Goal: Task Accomplishment & Management: Complete application form

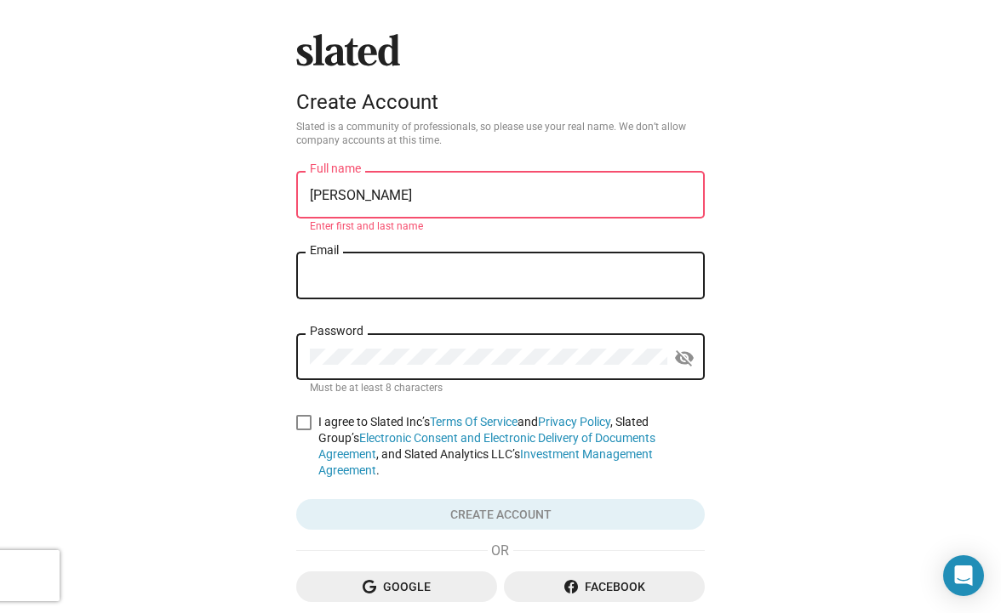
click at [448, 237] on mat-form-field "Gordon Full name Enter first and last name" at bounding box center [500, 203] width 408 height 71
click at [380, 200] on input "Gordon" at bounding box center [500, 195] width 381 height 15
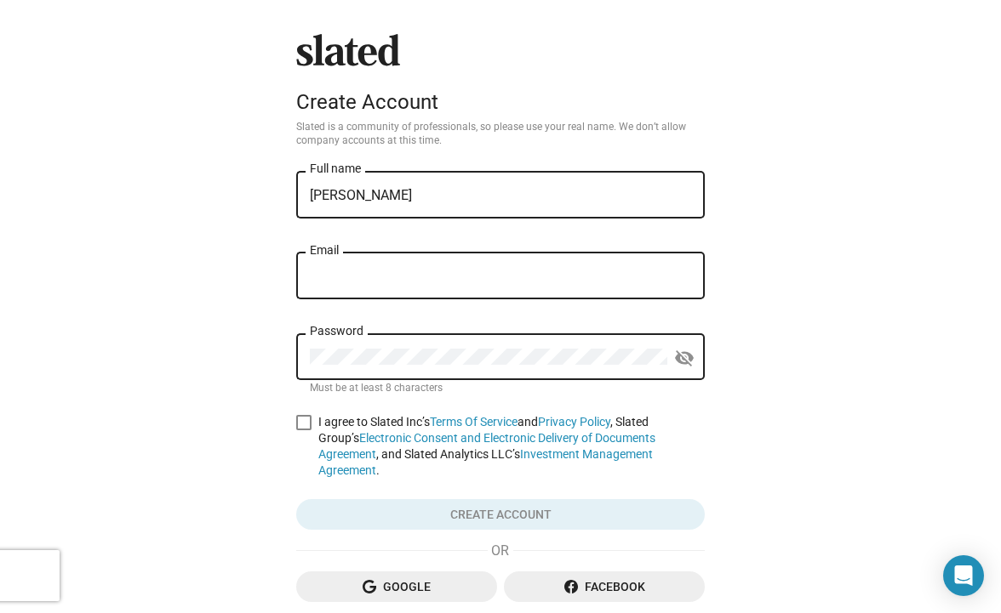
type input "[PERSON_NAME]"
type input "gordonwarn@aol.com"
click at [306, 425] on span at bounding box center [303, 422] width 15 height 15
click at [304, 431] on input "I agree to Slated Inc’s Terms Of Service and Privacy Policy , Slated Group’s El…" at bounding box center [303, 431] width 1 height 1
checkbox input "true"
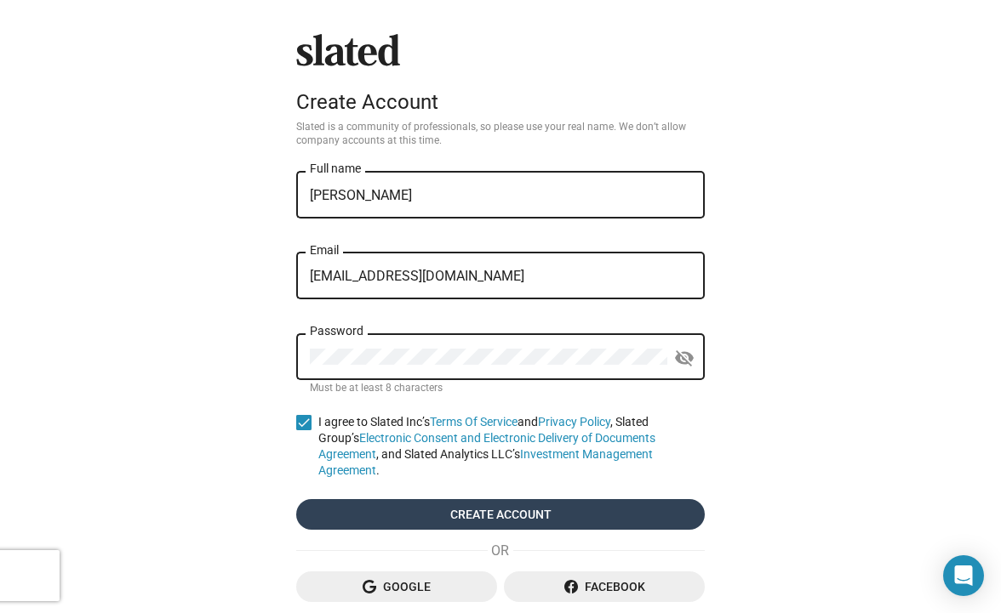
click at [439, 517] on span "Create account" at bounding box center [500, 514] width 381 height 31
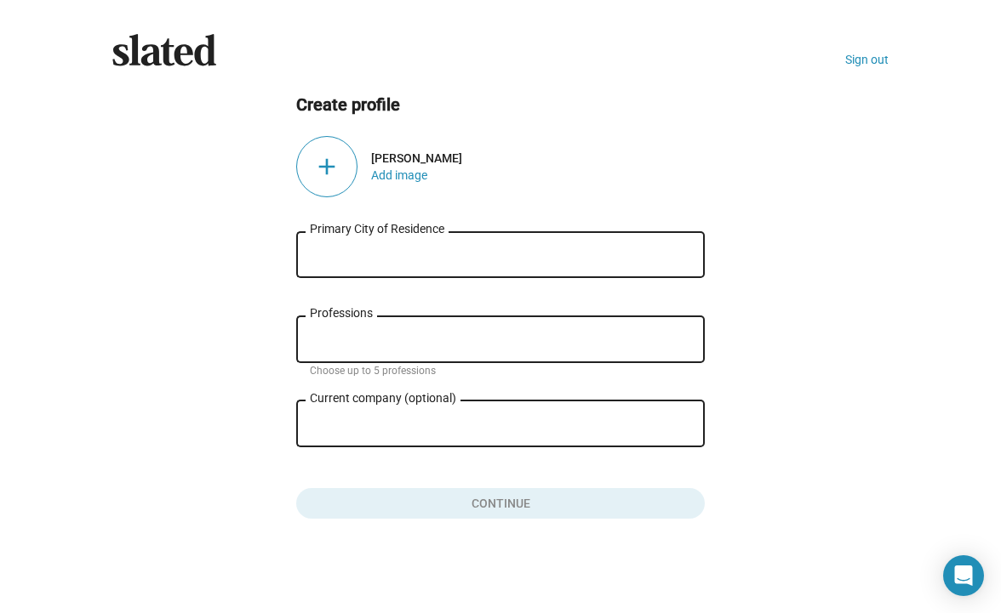
click at [351, 252] on input "Primary City of Residence" at bounding box center [500, 255] width 381 height 15
type input "London"
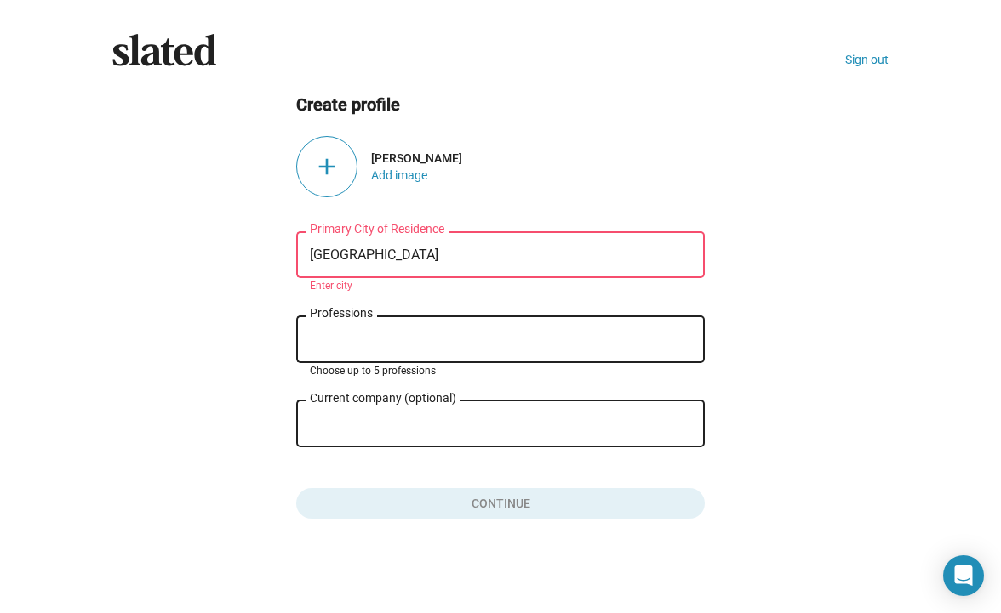
click at [340, 334] on input "Professions" at bounding box center [503, 340] width 381 height 15
type input "A"
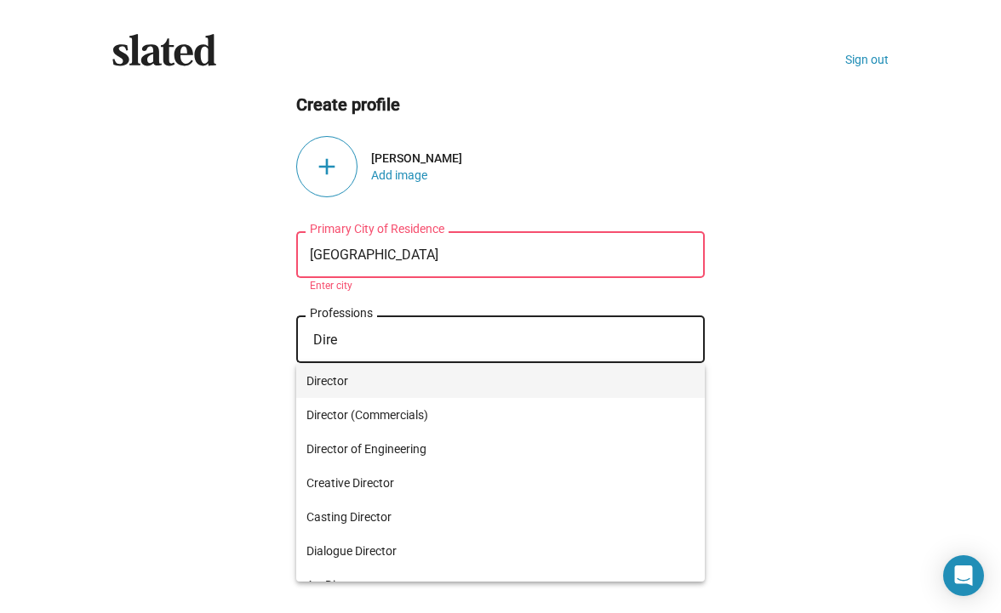
type input "Dire"
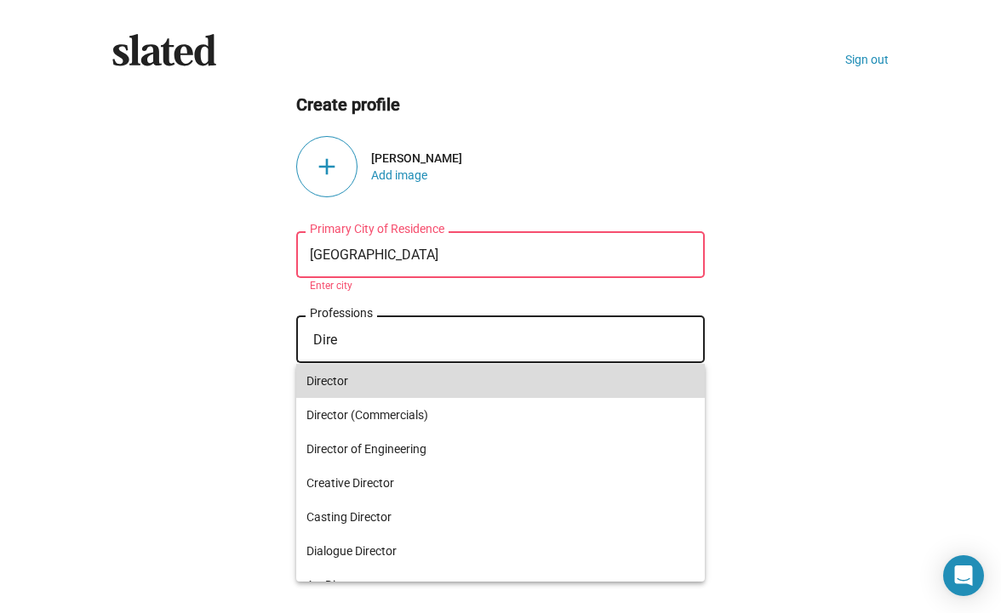
click at [329, 378] on span "Director" at bounding box center [500, 381] width 388 height 34
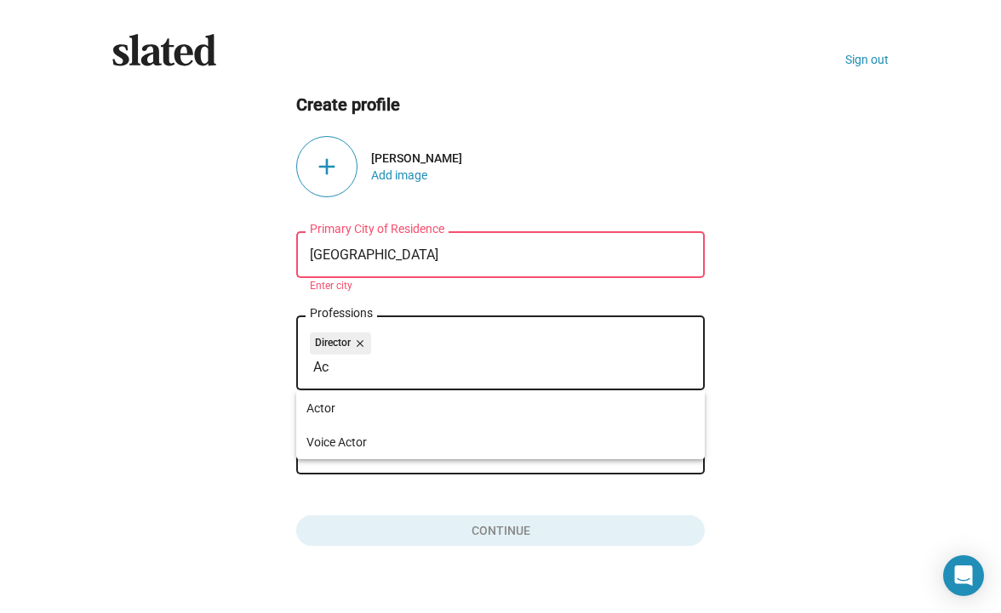
type input "A"
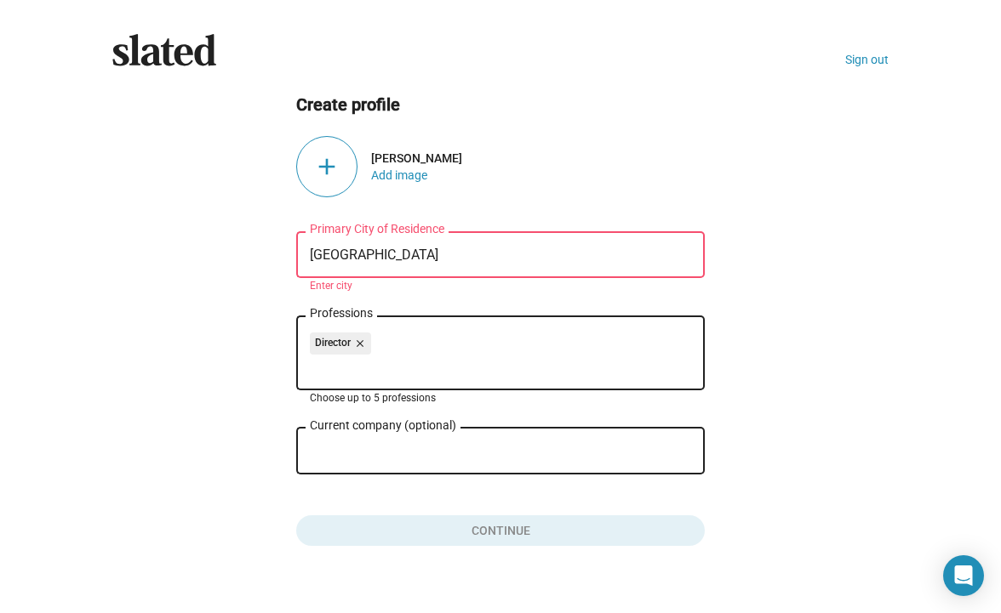
click at [319, 366] on input "Professions" at bounding box center [503, 367] width 381 height 15
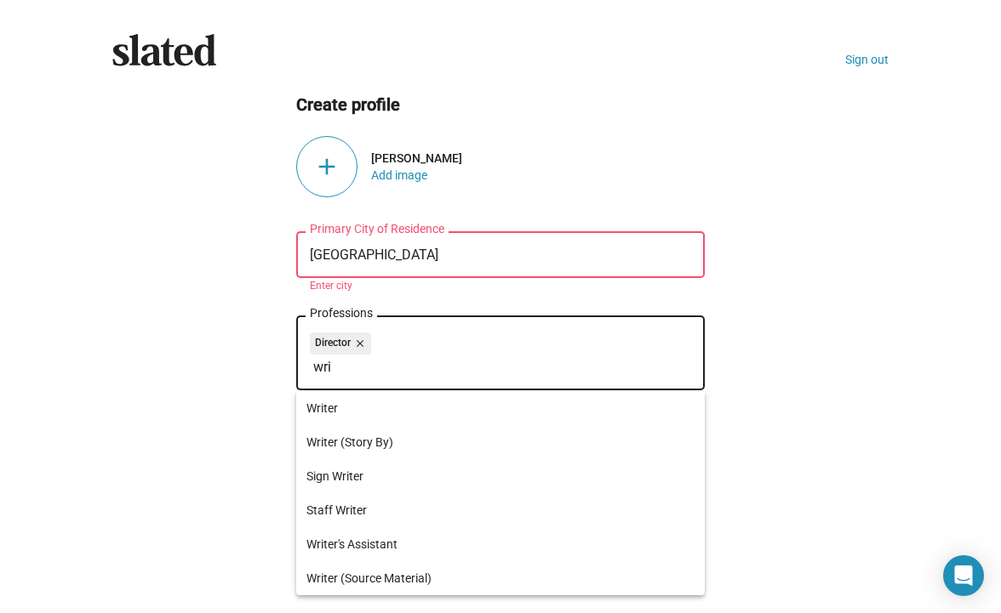
type input "Sri"
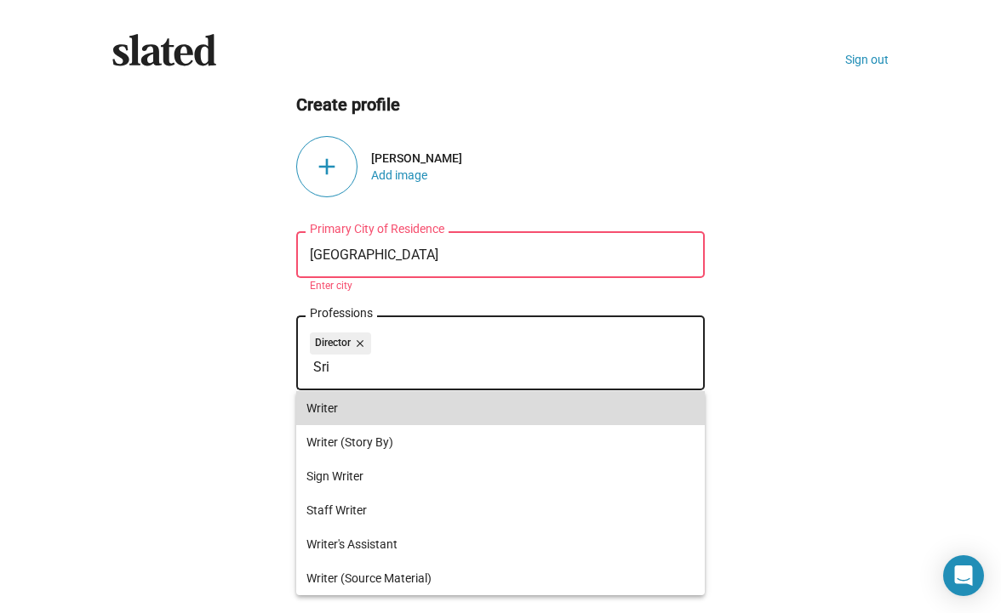
drag, startPoint x: 516, startPoint y: 408, endPoint x: 328, endPoint y: 406, distance: 188.9
click at [328, 406] on span "Writer" at bounding box center [500, 408] width 388 height 34
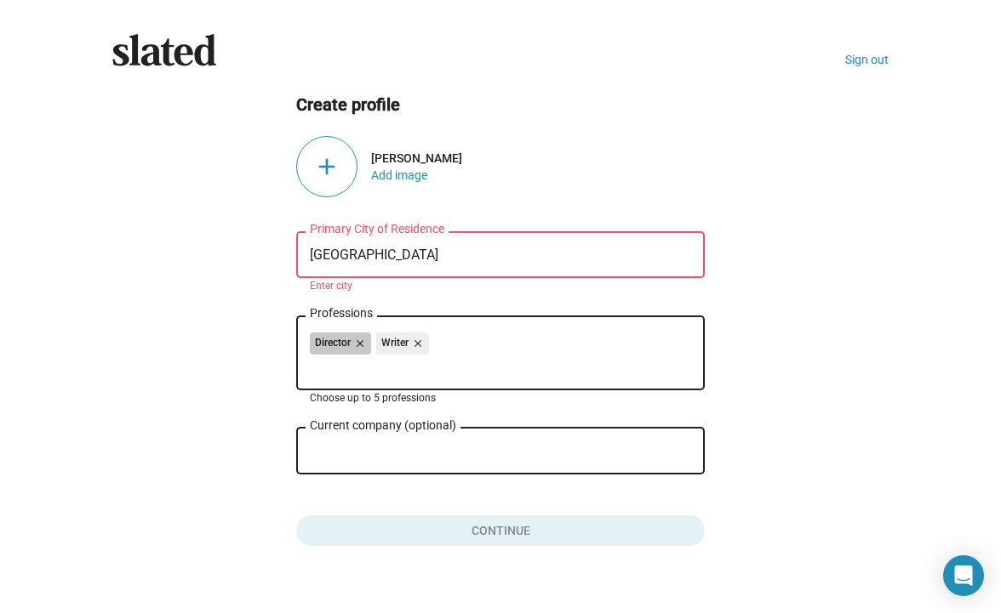
click at [448, 345] on div "Director close Writer close" at bounding box center [500, 346] width 381 height 27
click at [447, 344] on div "Director close Writer close" at bounding box center [500, 346] width 381 height 27
click at [321, 363] on input "Professions" at bounding box center [503, 367] width 381 height 15
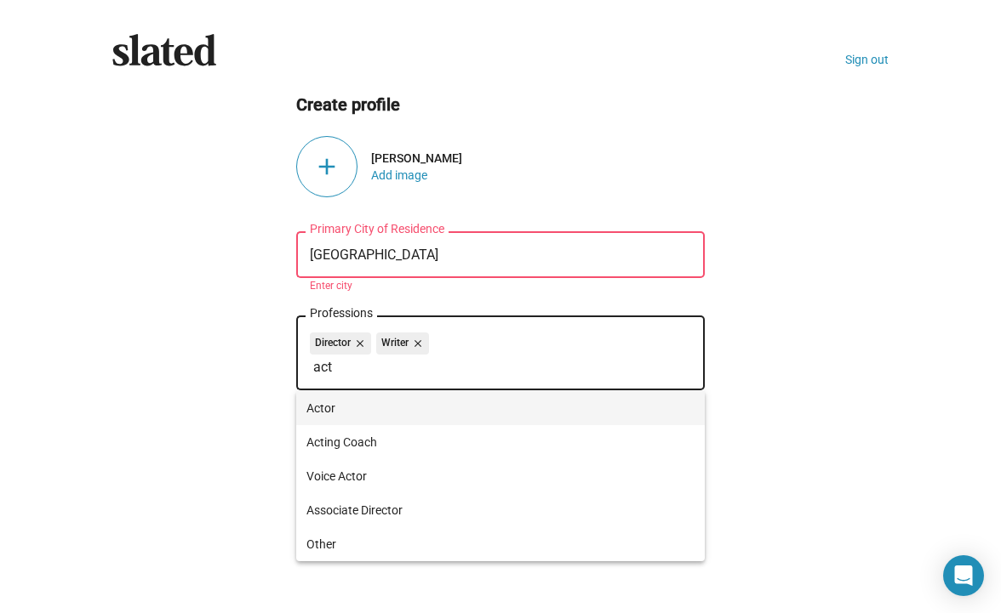
type input "act"
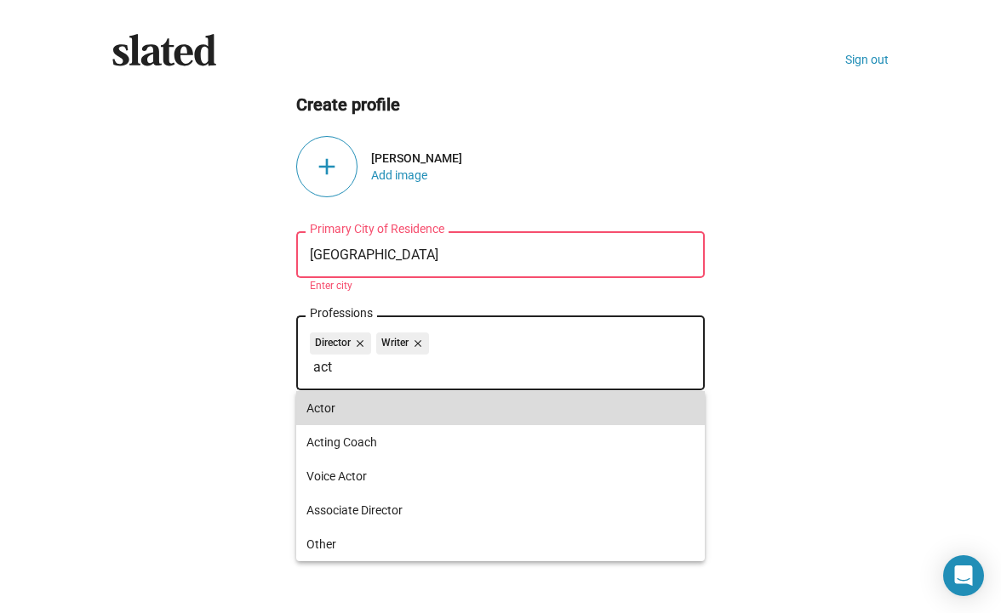
click at [364, 408] on span "Actor" at bounding box center [500, 408] width 388 height 34
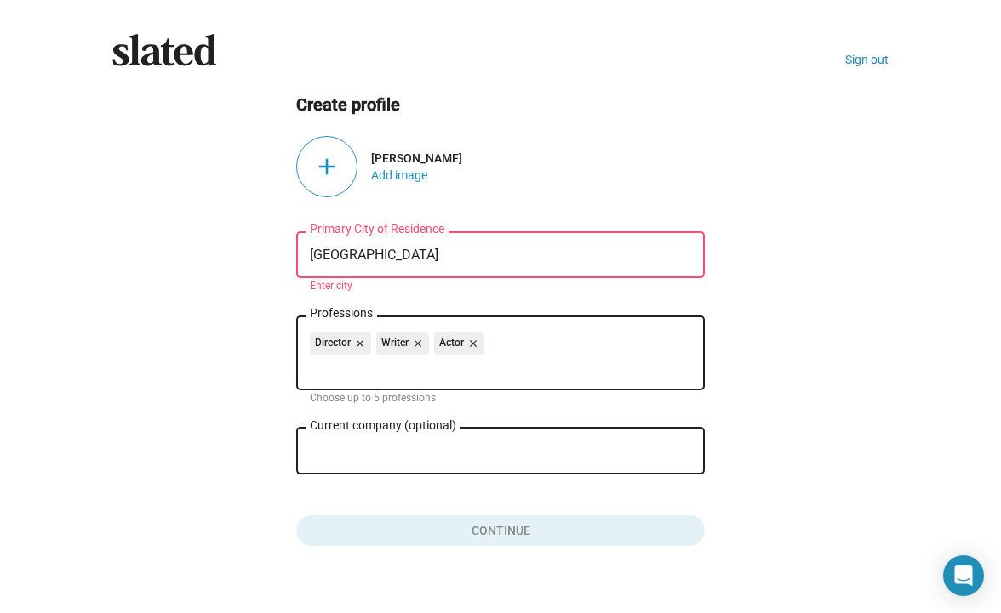
click at [337, 442] on div "Current company (optional)" at bounding box center [488, 450] width 357 height 50
click at [429, 528] on button "Click here to validate form" at bounding box center [500, 527] width 408 height 37
click at [324, 163] on div "add" at bounding box center [326, 166] width 61 height 61
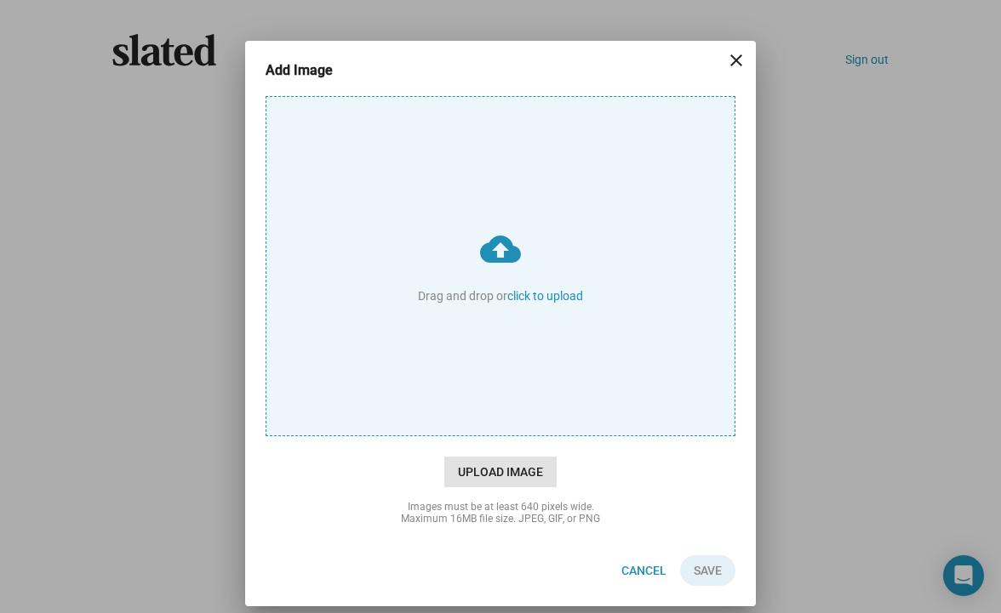
click at [486, 469] on span "Upload Image" at bounding box center [500, 472] width 112 height 31
click at [486, 436] on input "cloud_upload Drag and drop or click to upload" at bounding box center [500, 266] width 468 height 339
type input "C:\fakepath\GW.jpg"
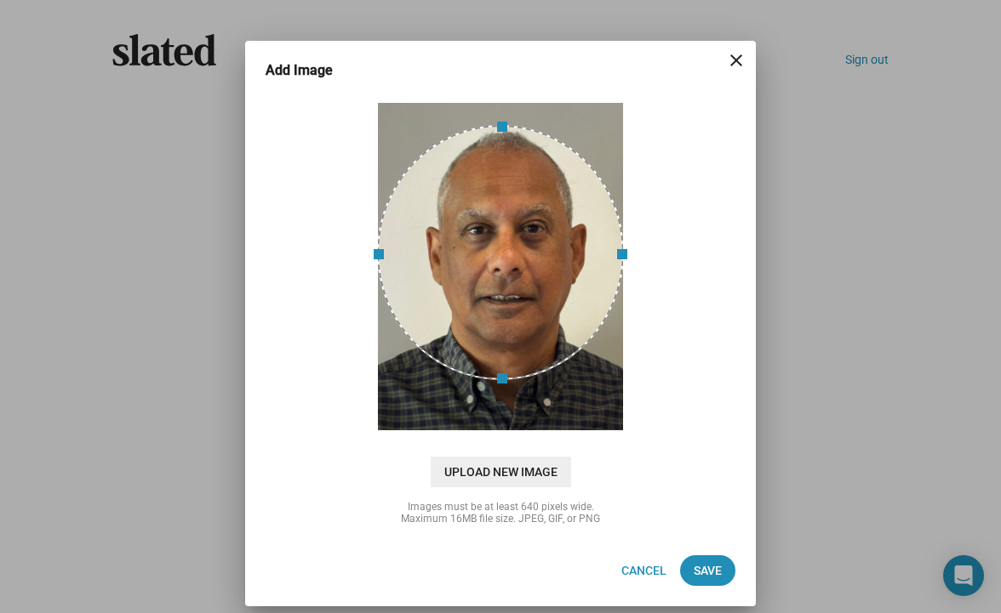
drag, startPoint x: 505, startPoint y: 230, endPoint x: 514, endPoint y: 210, distance: 21.7
click at [514, 210] on div at bounding box center [500, 252] width 247 height 255
click at [711, 569] on span "Save" at bounding box center [707, 571] width 28 height 31
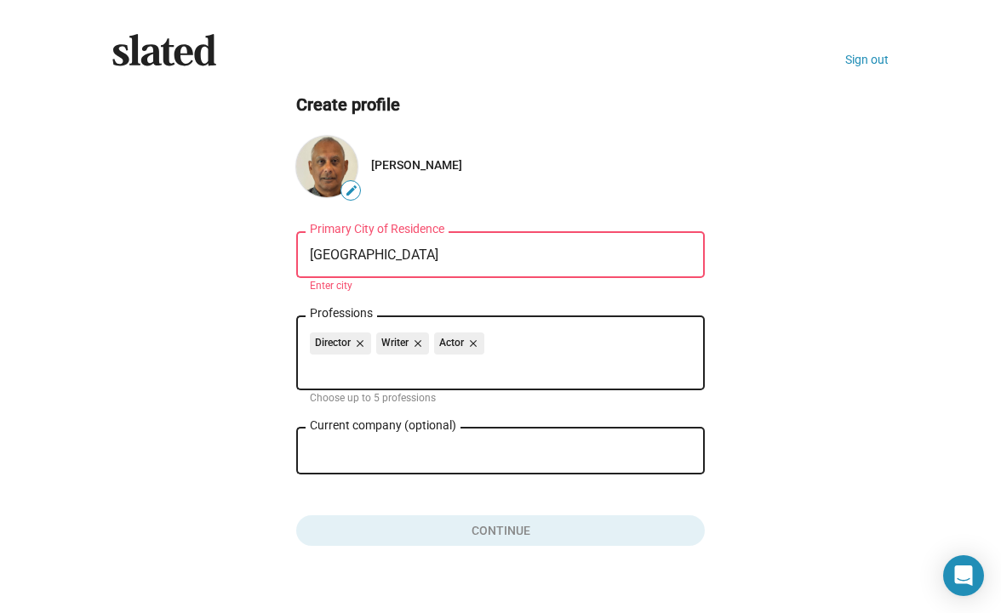
click at [357, 252] on input "London" at bounding box center [500, 255] width 381 height 15
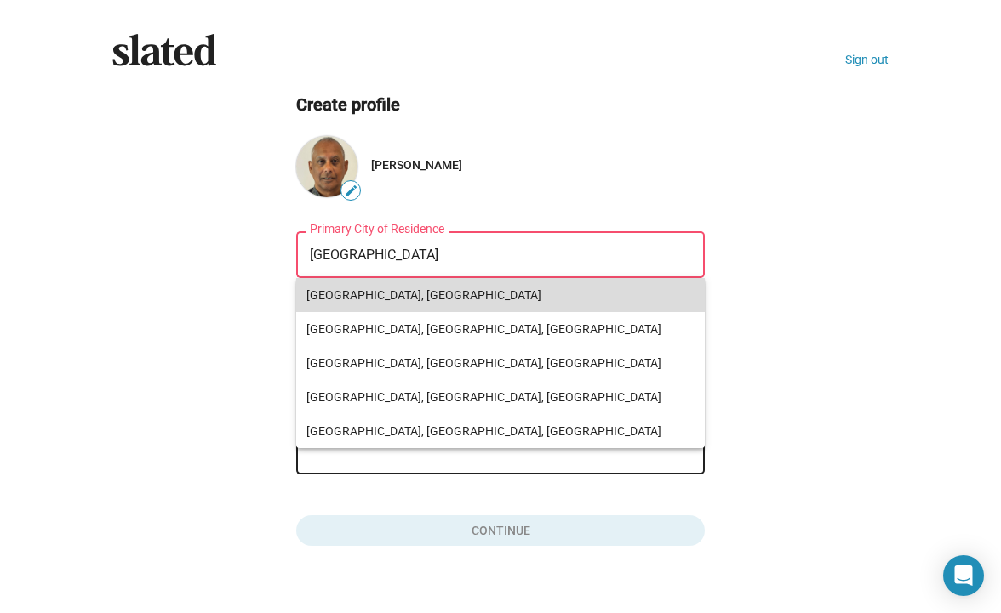
click at [344, 300] on span "London, UK" at bounding box center [500, 295] width 388 height 34
type input "London, UK"
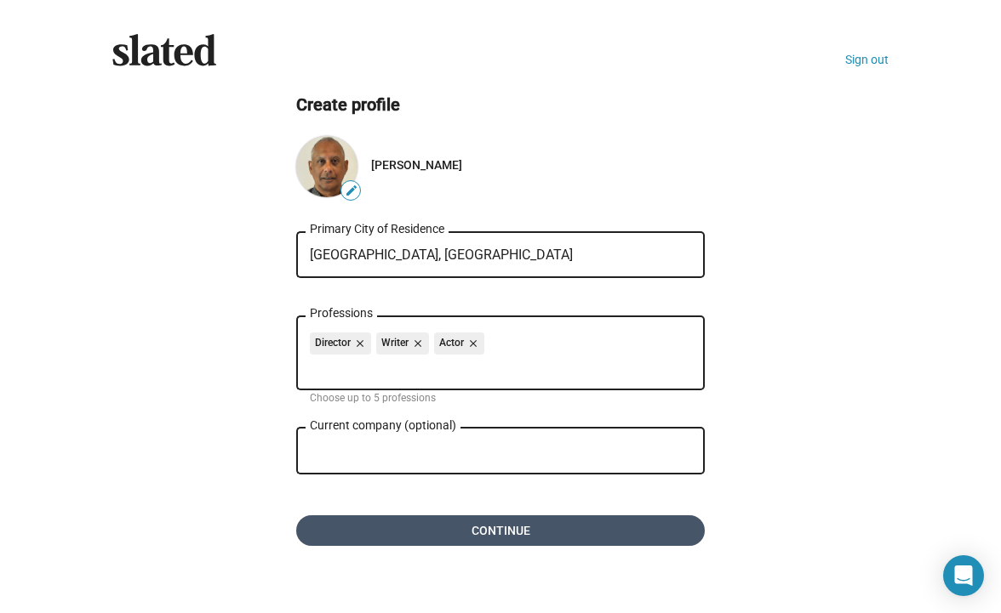
click at [440, 529] on span "Continue" at bounding box center [500, 531] width 381 height 31
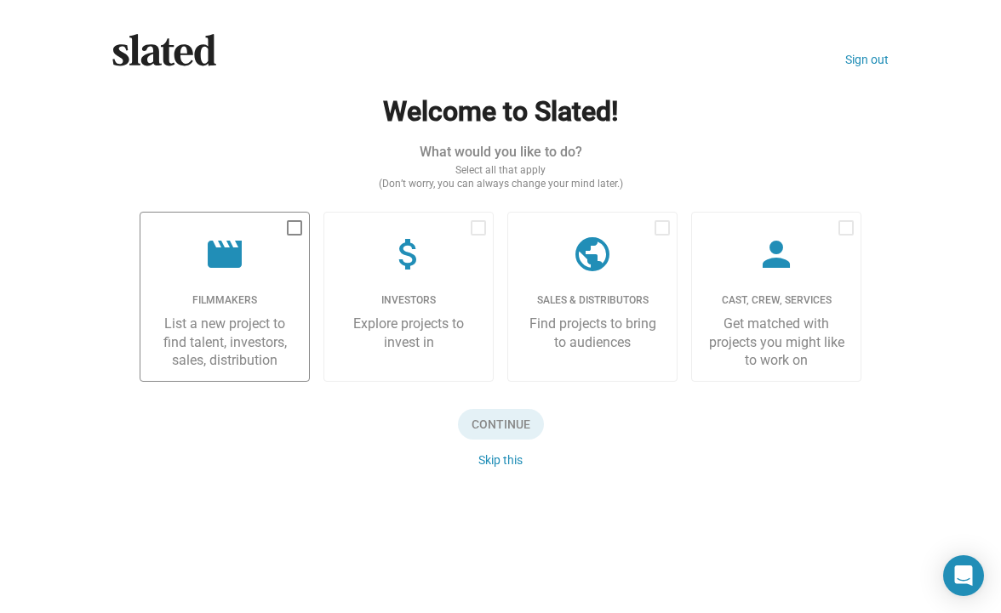
click at [290, 216] on label "movie Filmmakers List a new project to find talent, investors, sales, distribut…" at bounding box center [225, 297] width 170 height 170
click at [294, 236] on input "checkbox" at bounding box center [294, 236] width 1 height 1
click at [294, 220] on span at bounding box center [294, 227] width 15 height 15
click at [294, 236] on input "checkbox" at bounding box center [294, 236] width 1 height 1
checkbox input "false"
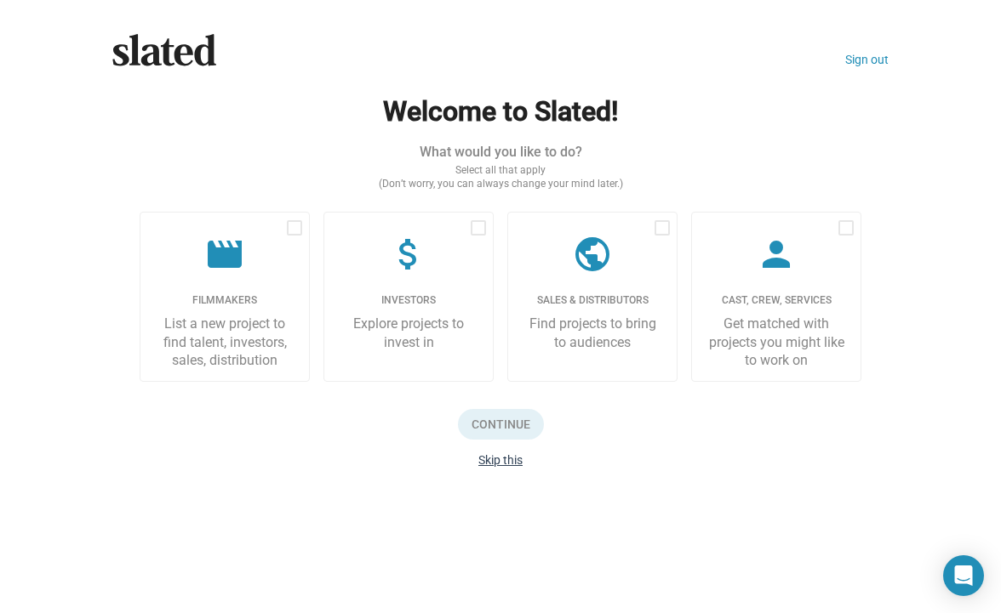
click at [497, 454] on button "Skip this" at bounding box center [500, 461] width 44 height 14
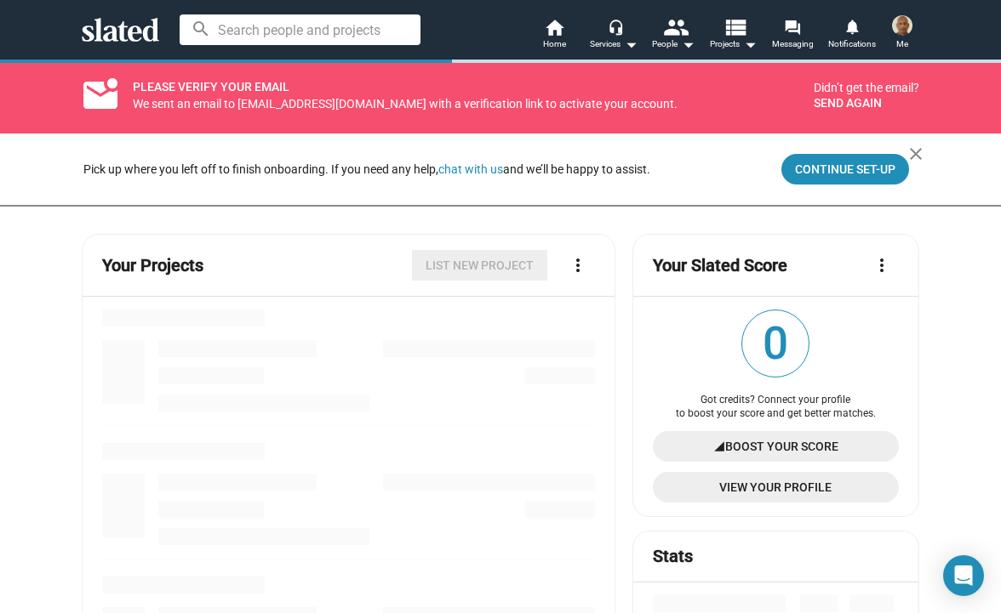
click at [843, 101] on button "Send again" at bounding box center [847, 103] width 68 height 14
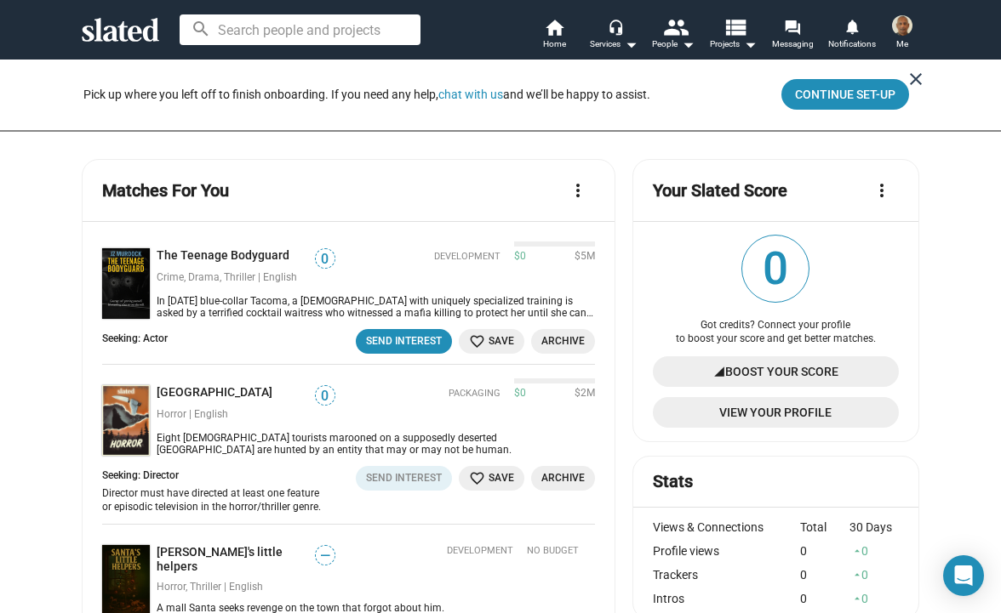
click at [914, 74] on mat-icon "close" at bounding box center [915, 79] width 20 height 20
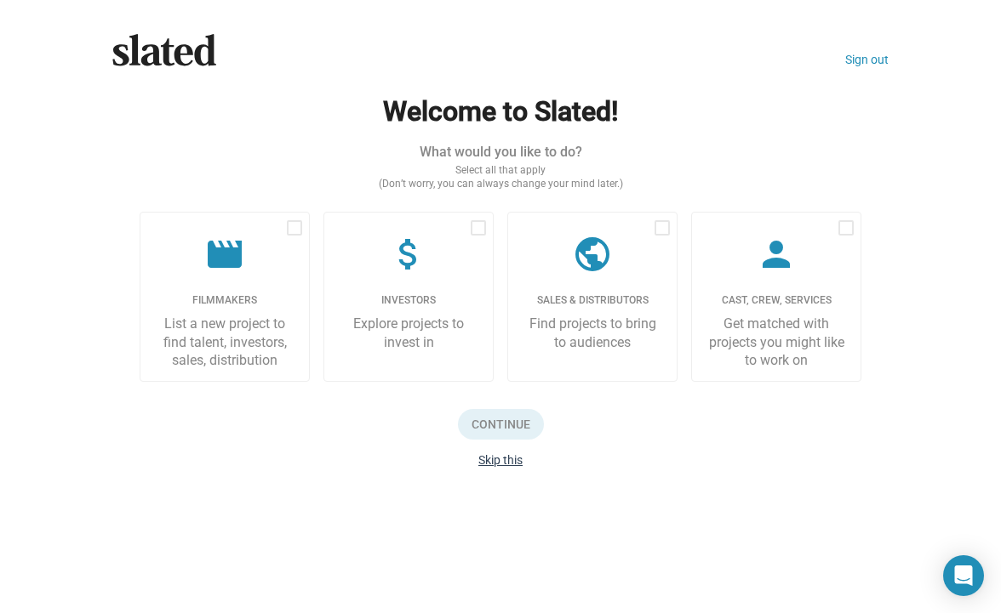
click at [488, 457] on button "Skip this" at bounding box center [500, 461] width 44 height 14
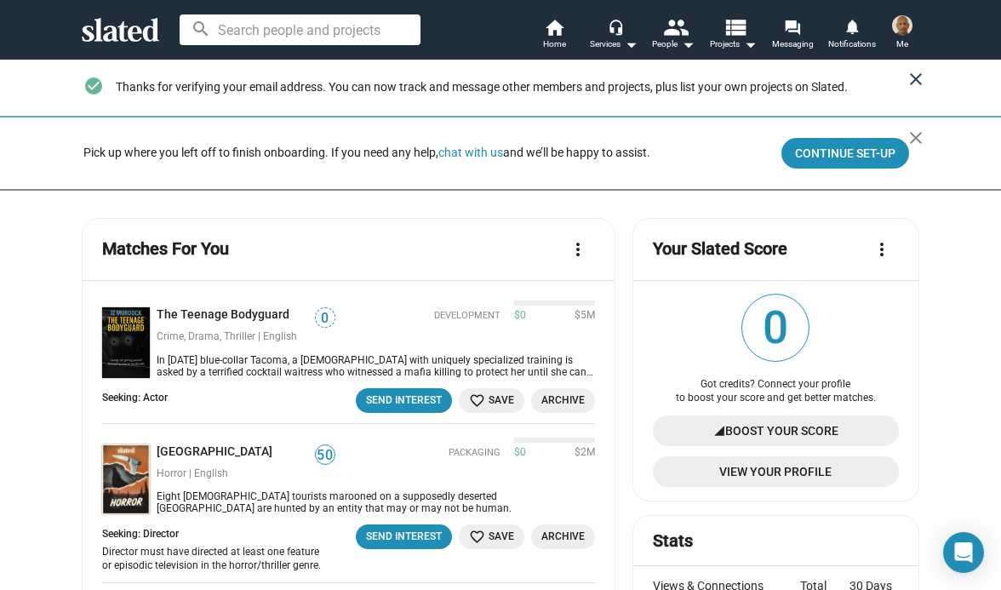
click at [915, 72] on mat-icon "close" at bounding box center [915, 79] width 20 height 20
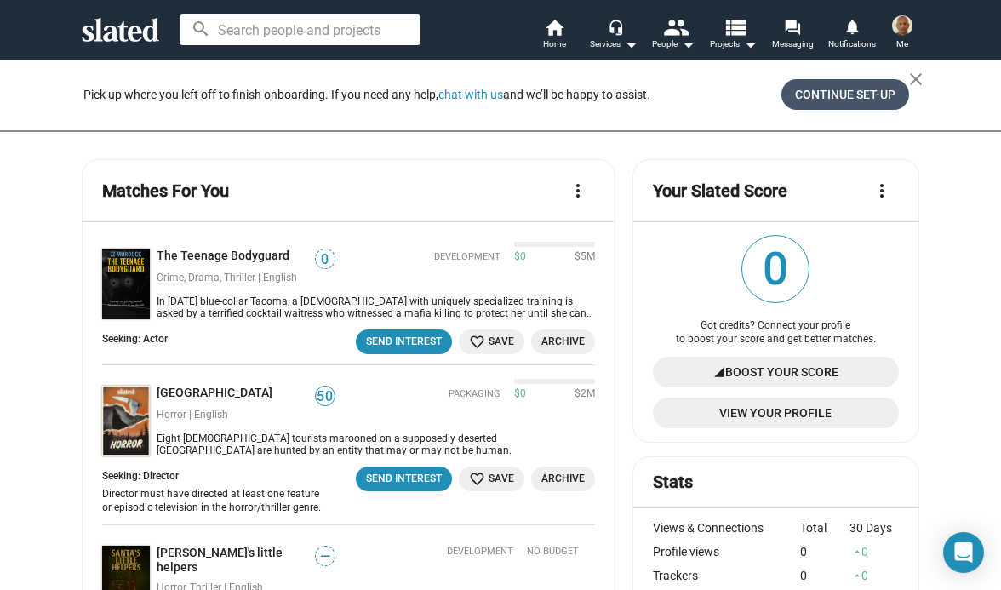
click at [836, 88] on span "Continue Set-up" at bounding box center [845, 94] width 100 height 31
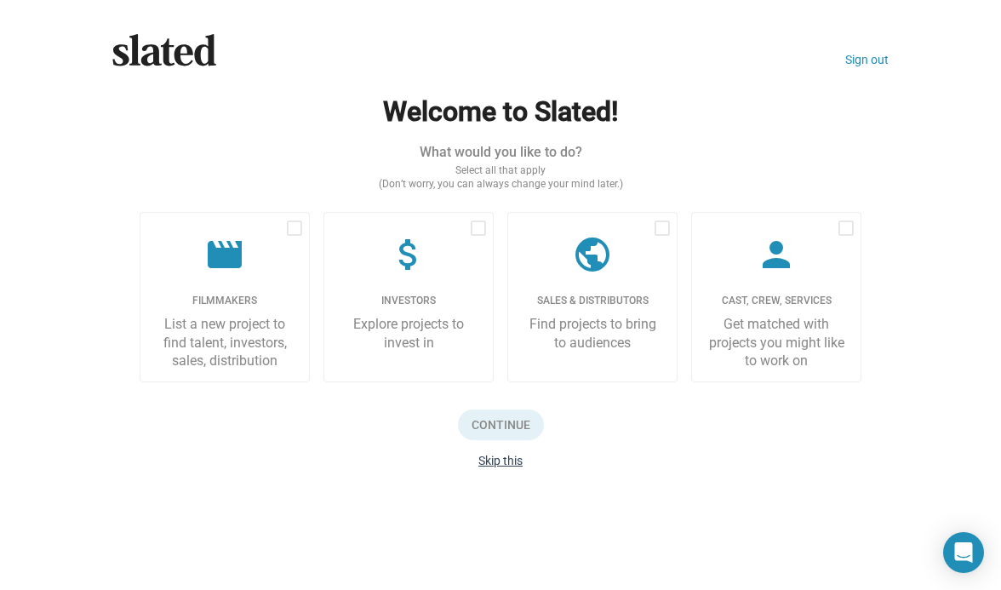
click at [497, 458] on button "Skip this" at bounding box center [500, 461] width 44 height 14
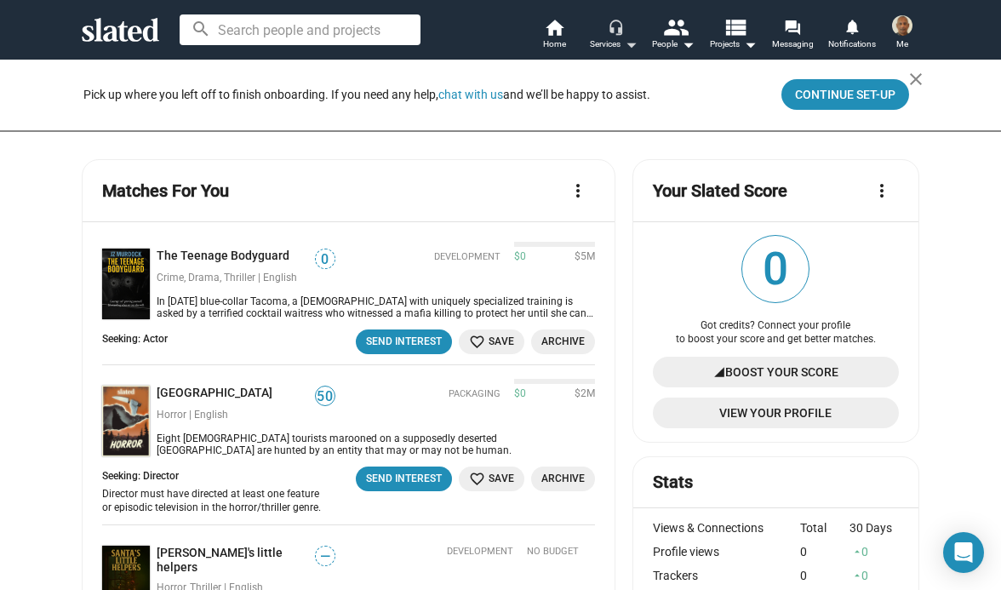
click at [632, 43] on mat-icon "arrow_drop_down" at bounding box center [630, 44] width 20 height 20
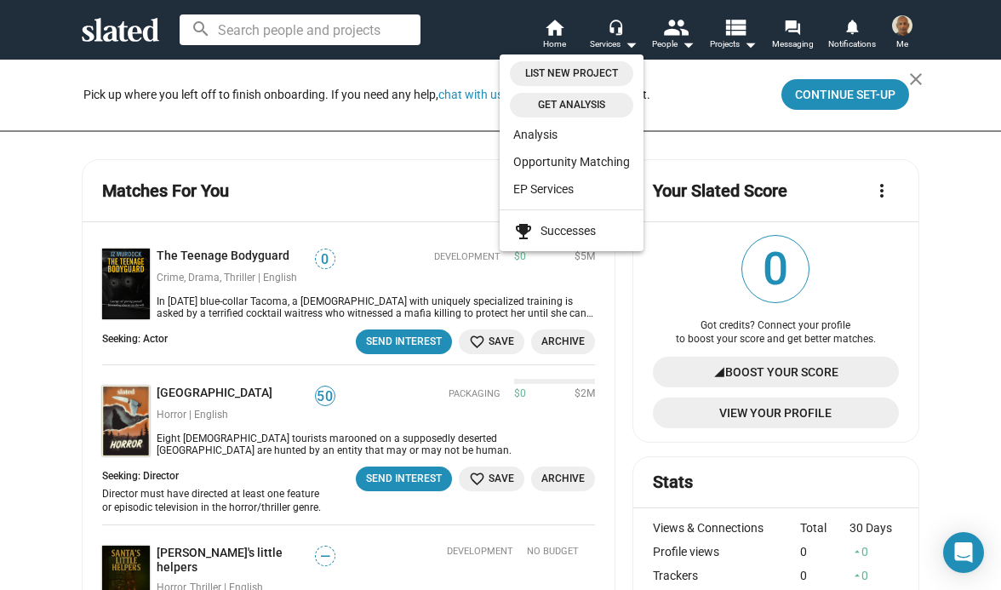
click at [632, 43] on div at bounding box center [500, 295] width 1001 height 590
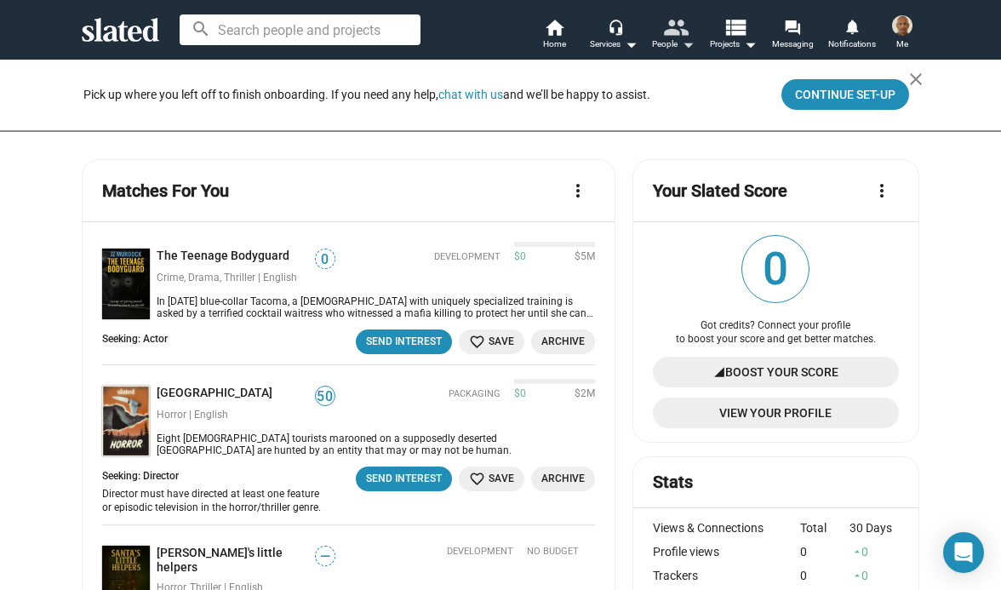
click at [688, 39] on mat-icon "people" at bounding box center [675, 26] width 25 height 25
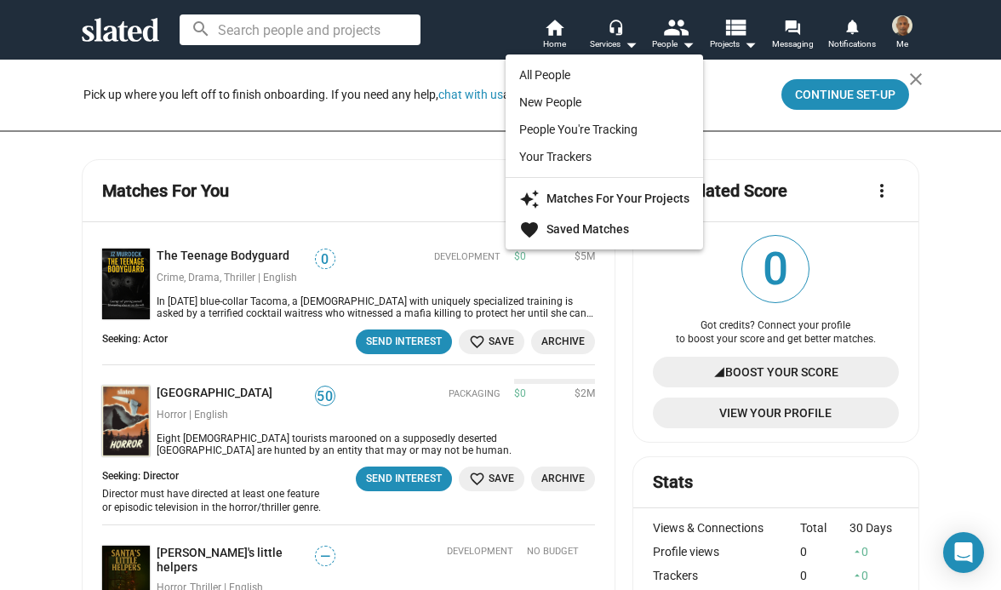
click at [747, 45] on div at bounding box center [500, 295] width 1001 height 590
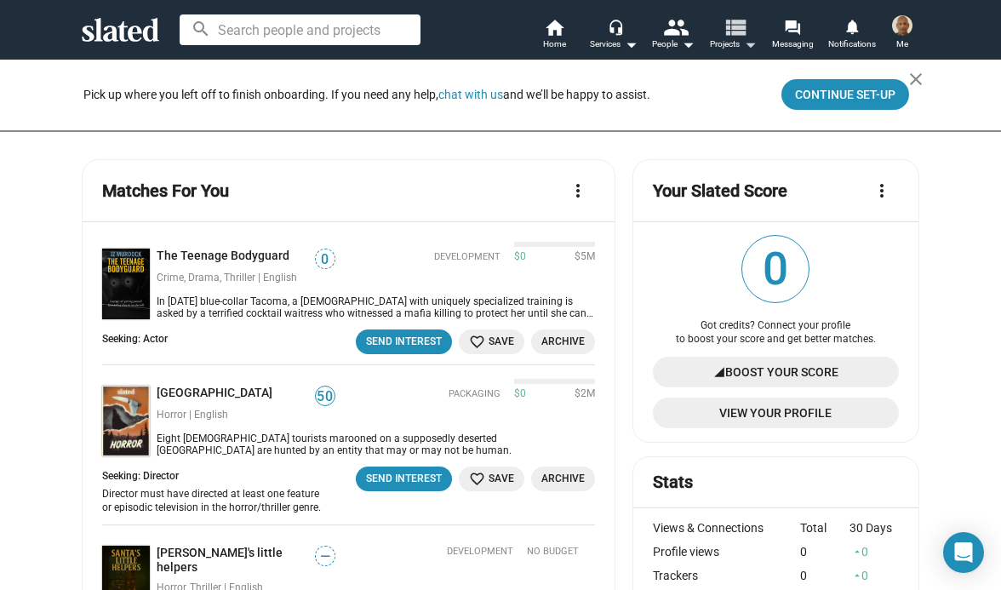
click at [747, 38] on mat-icon "view_list" at bounding box center [734, 26] width 25 height 25
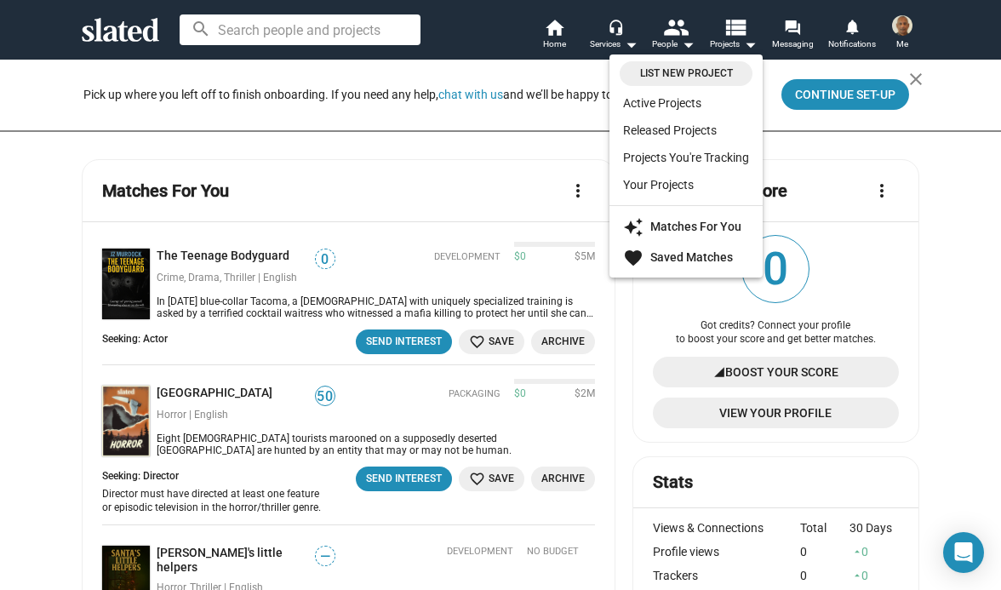
click at [795, 38] on div at bounding box center [500, 295] width 1001 height 590
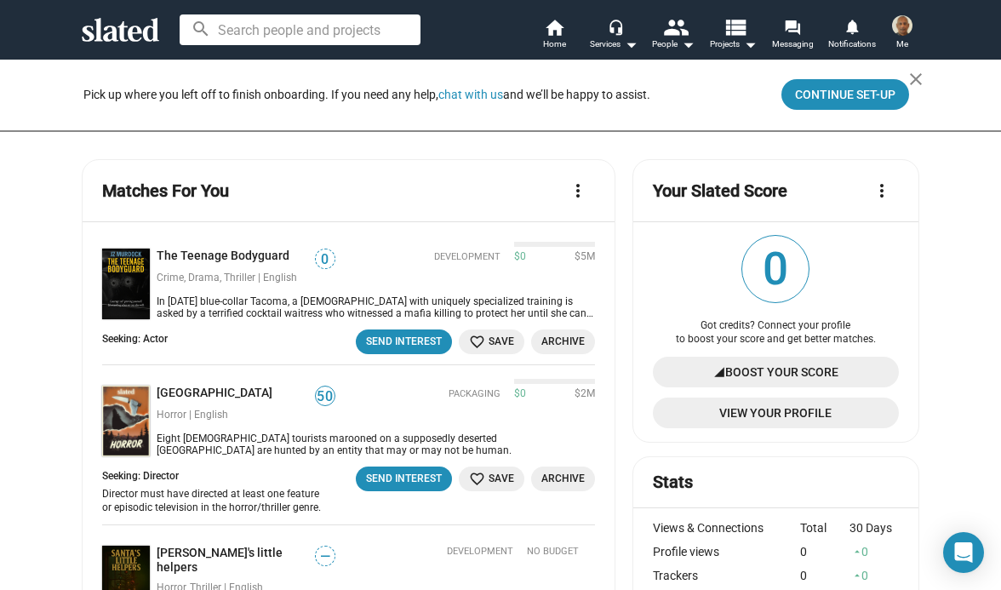
click at [901, 23] on img at bounding box center [902, 25] width 20 height 20
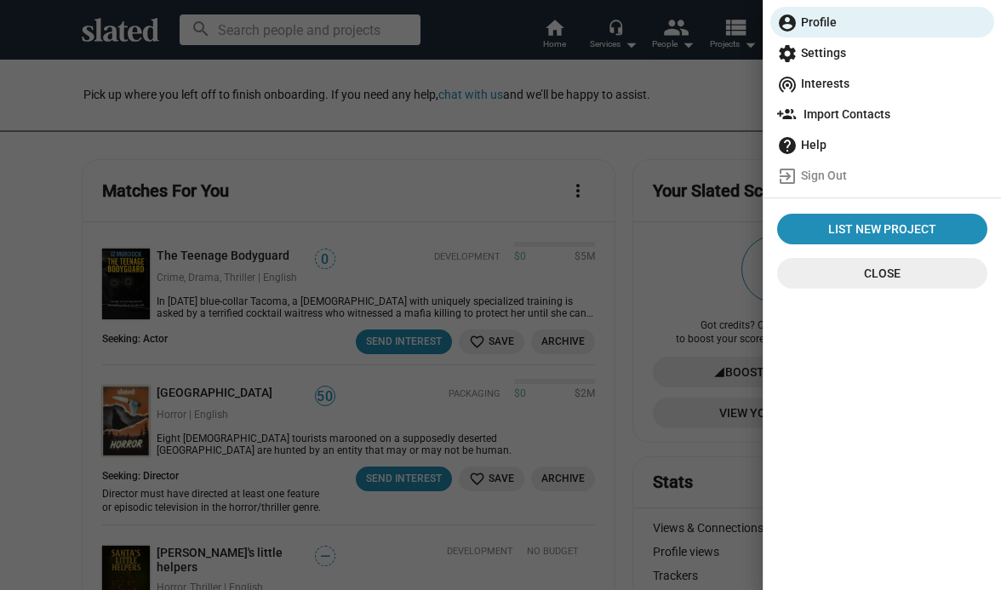
click at [826, 273] on span "Close" at bounding box center [881, 273] width 183 height 31
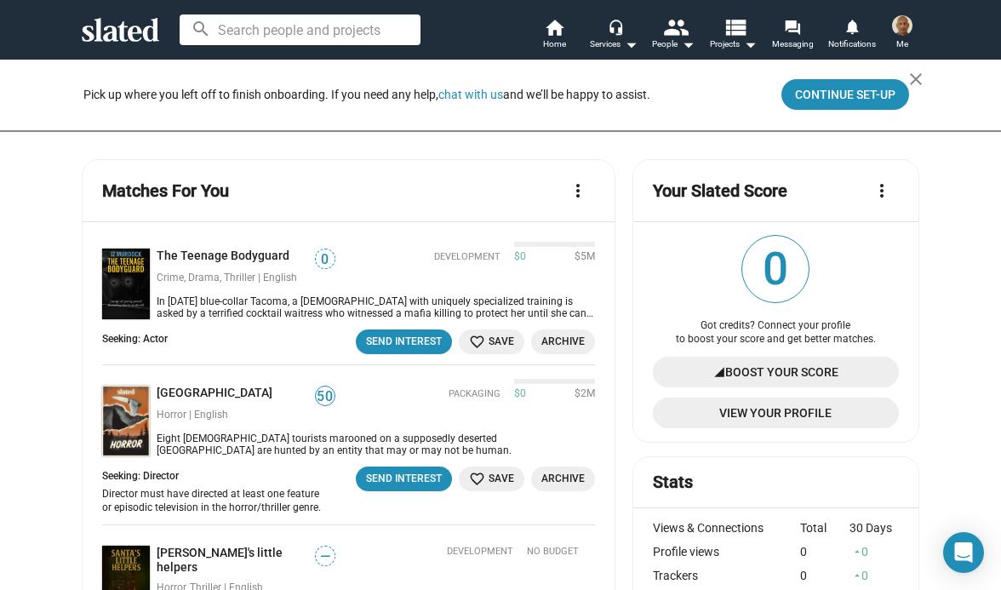
click at [897, 26] on img at bounding box center [902, 25] width 20 height 20
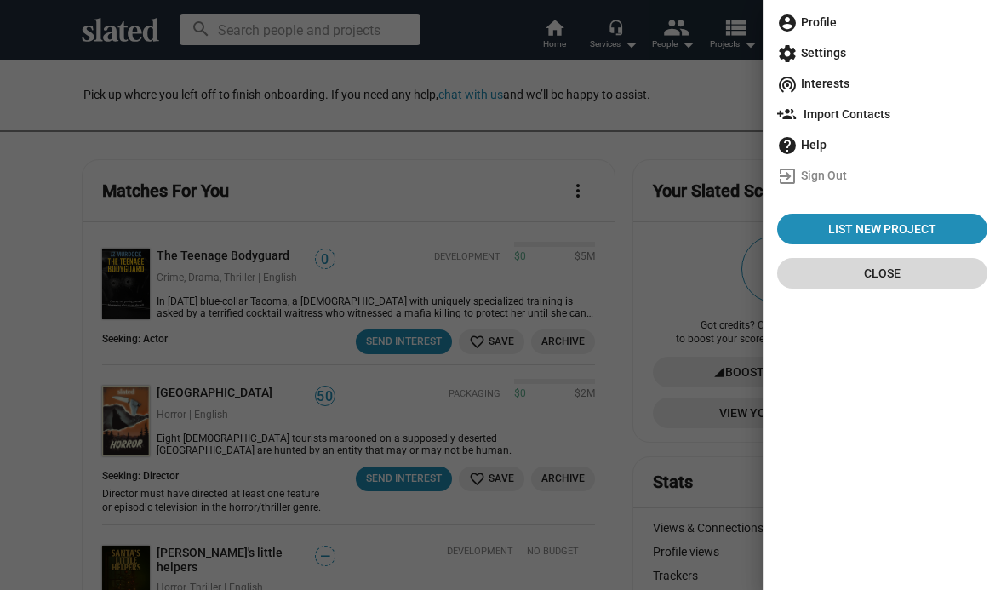
click at [847, 275] on span "Close" at bounding box center [881, 273] width 183 height 31
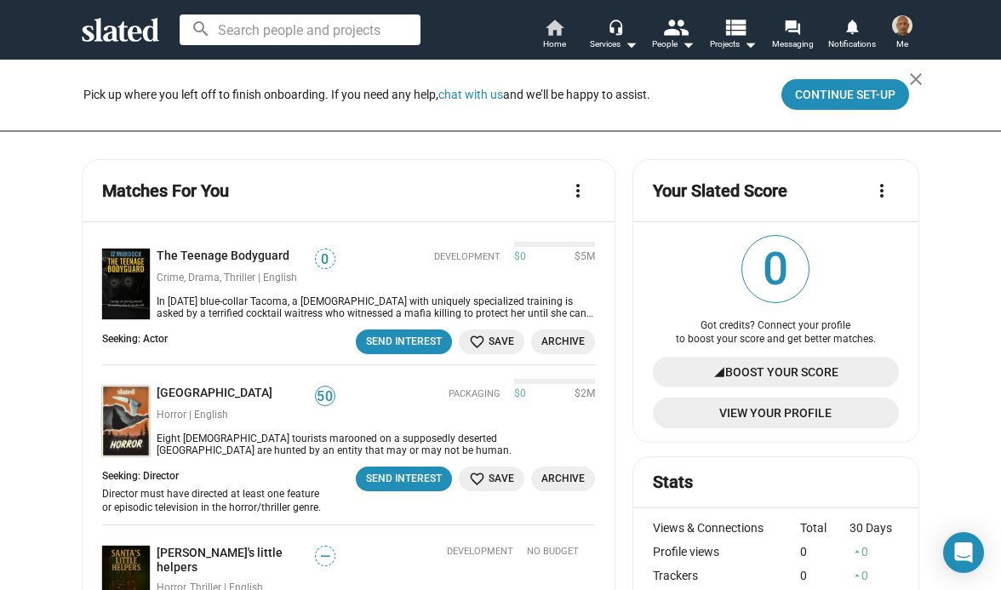
click at [556, 27] on mat-icon "home" at bounding box center [554, 27] width 20 height 20
click at [857, 93] on span "Continue Set-up" at bounding box center [845, 94] width 100 height 31
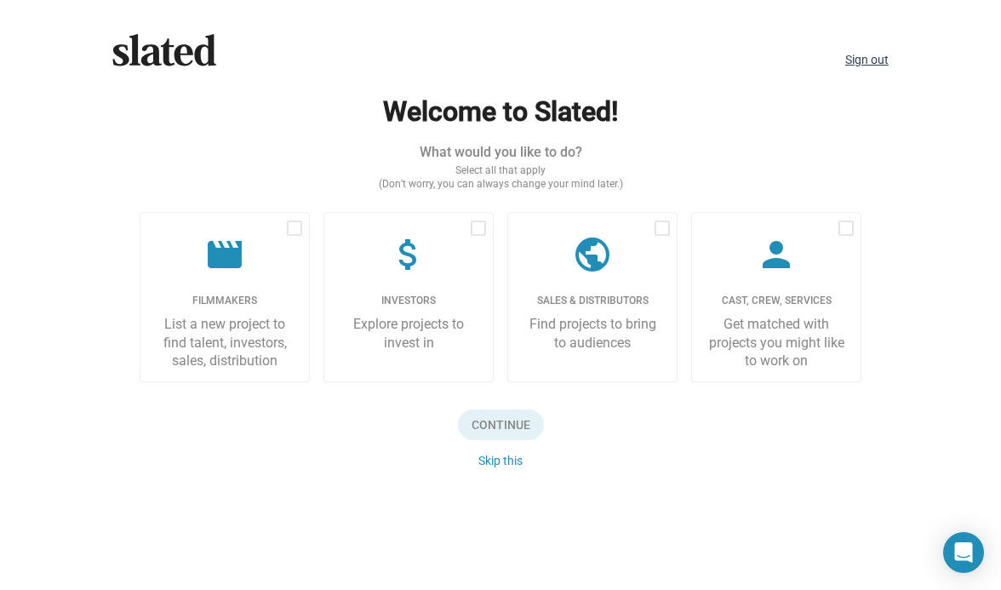
click at [864, 58] on link "Sign out" at bounding box center [866, 60] width 43 height 14
